Goal: Task Accomplishment & Management: Complete application form

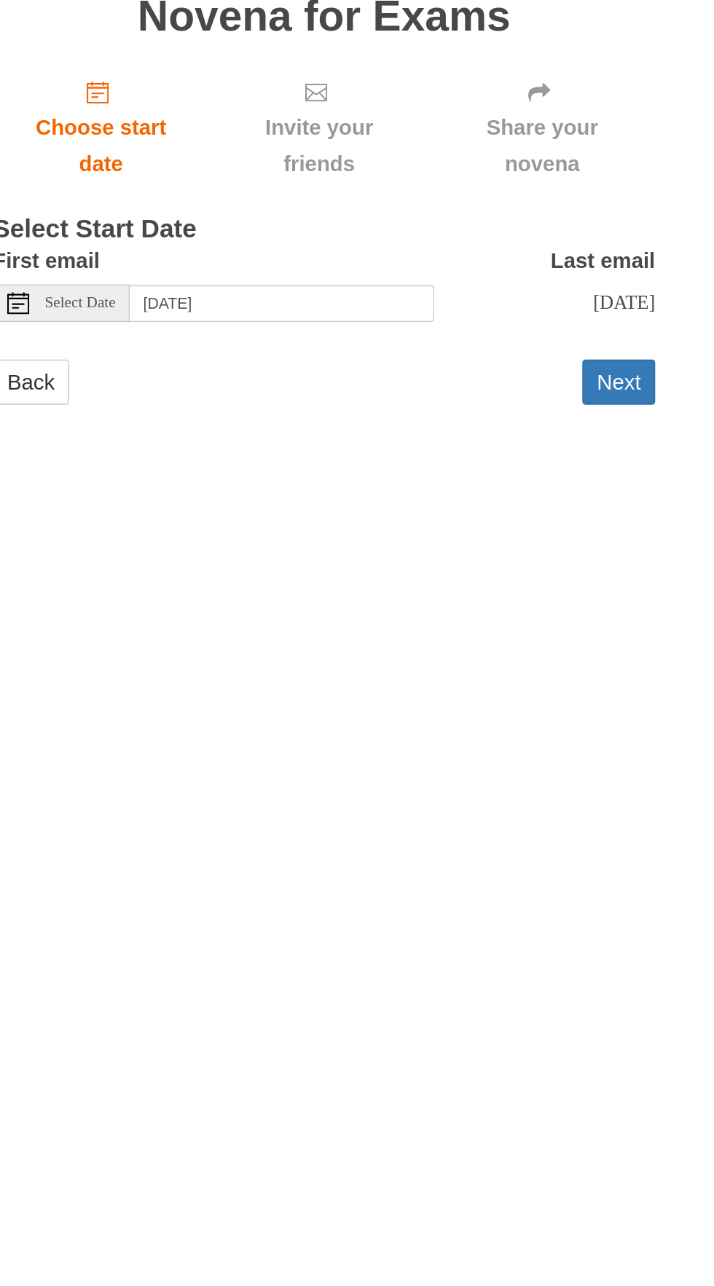
click at [177, 320] on span "Select Date" at bounding box center [196, 325] width 47 height 10
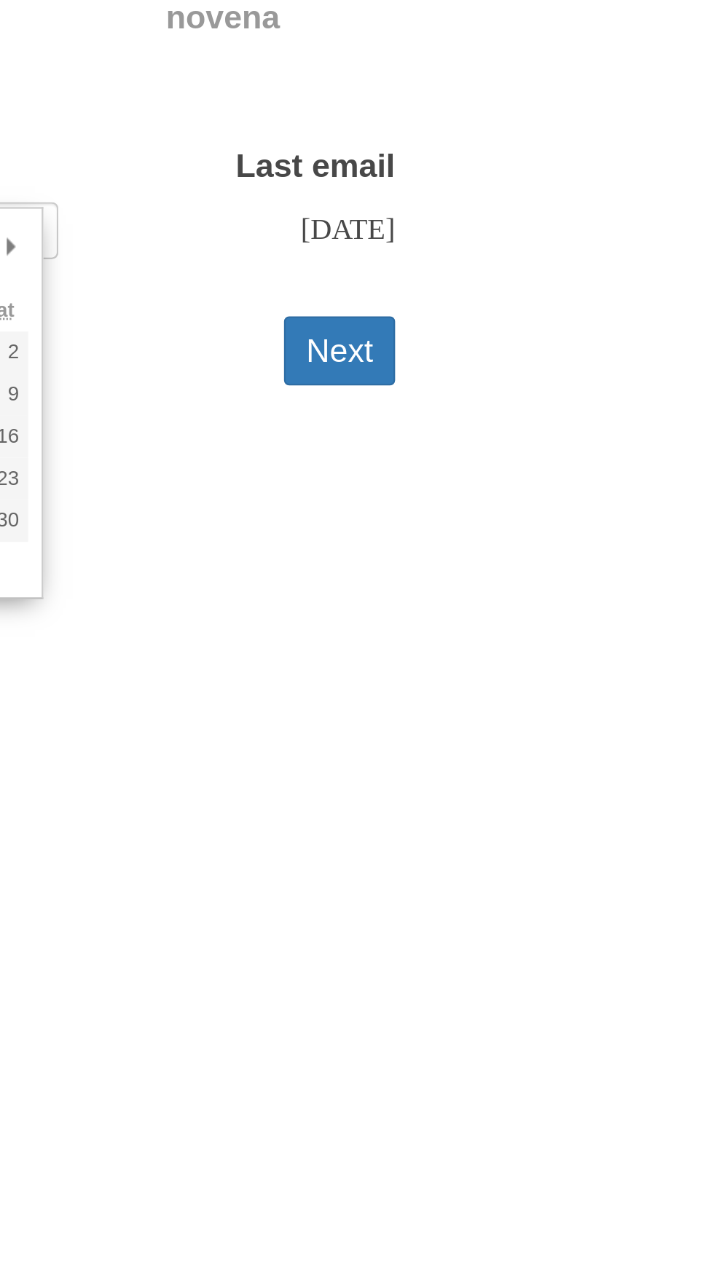
click at [569, 371] on button "Next" at bounding box center [551, 378] width 48 height 30
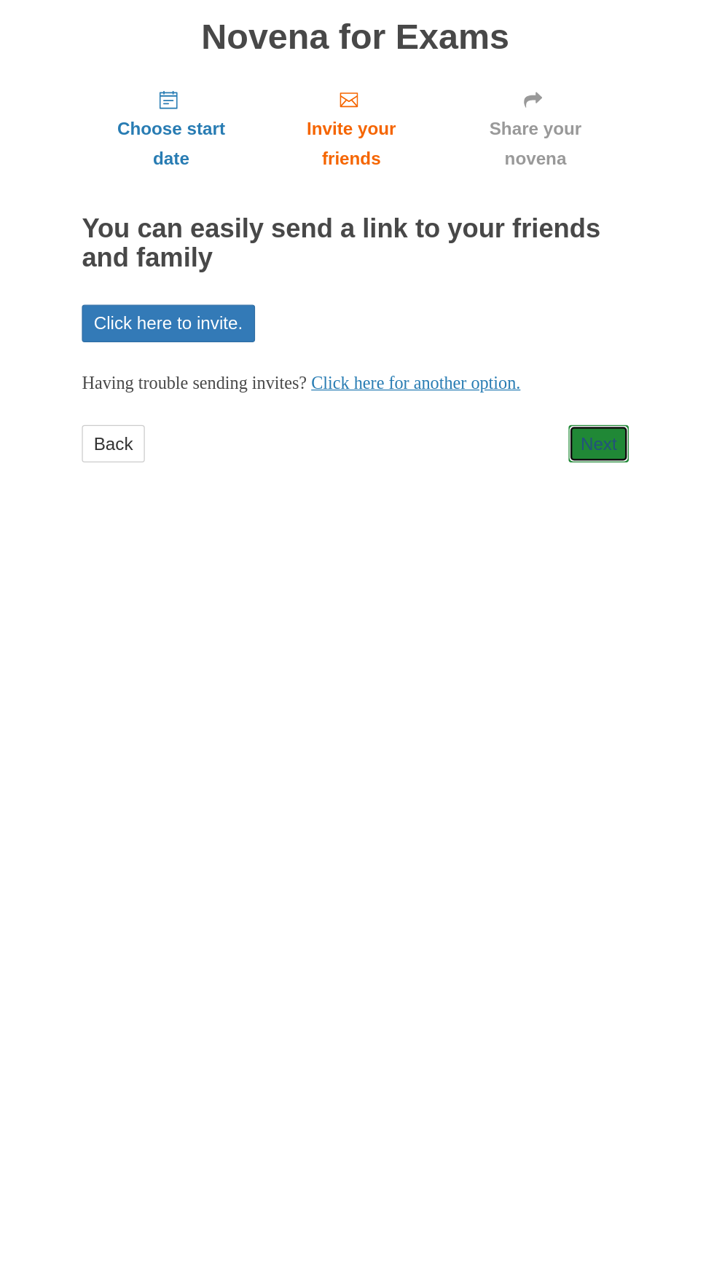
click at [567, 446] on link "Next" at bounding box center [551, 461] width 48 height 30
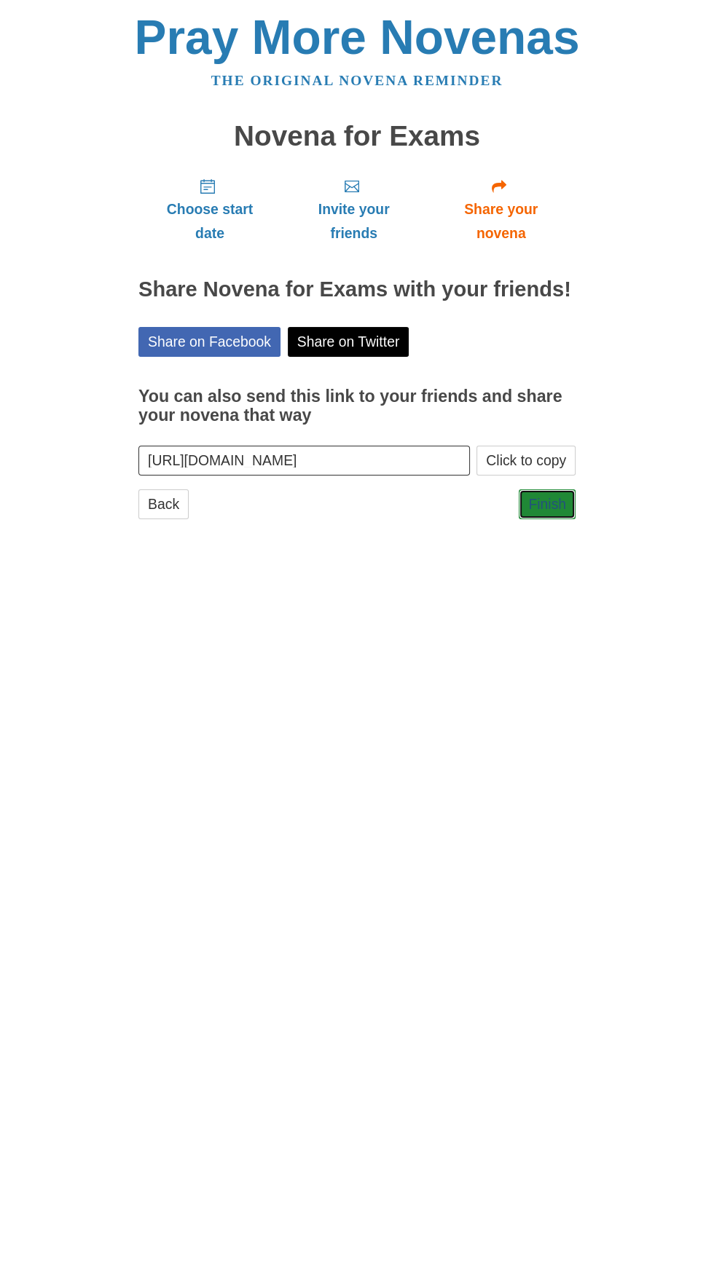
click at [564, 489] on link "Finish" at bounding box center [547, 504] width 57 height 30
